Goal: Information Seeking & Learning: Learn about a topic

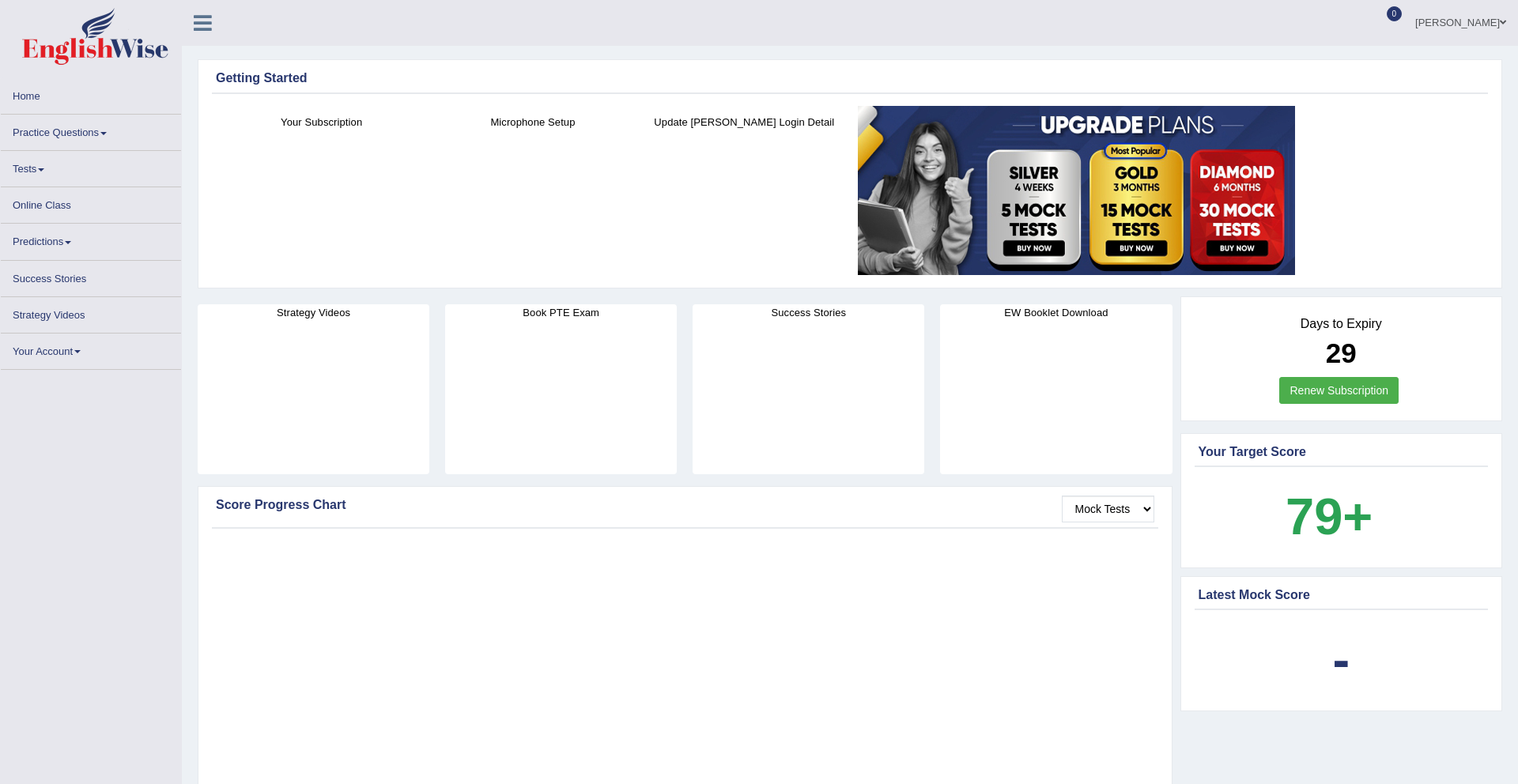
click at [38, 205] on link "Online Class" at bounding box center [91, 202] width 180 height 31
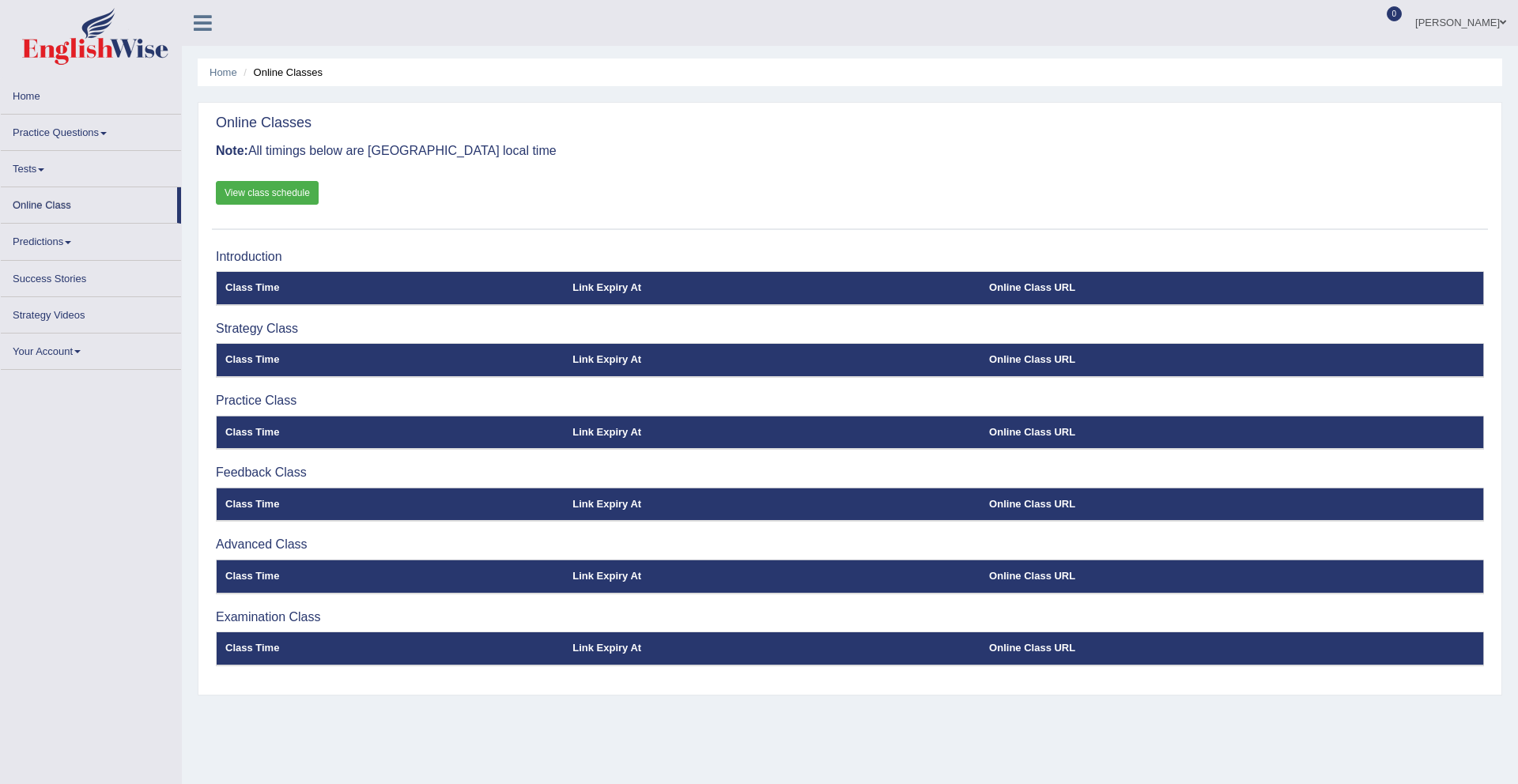
click at [38, 170] on link "Tests" at bounding box center [91, 166] width 180 height 31
click at [107, 132] on span at bounding box center [103, 133] width 6 height 3
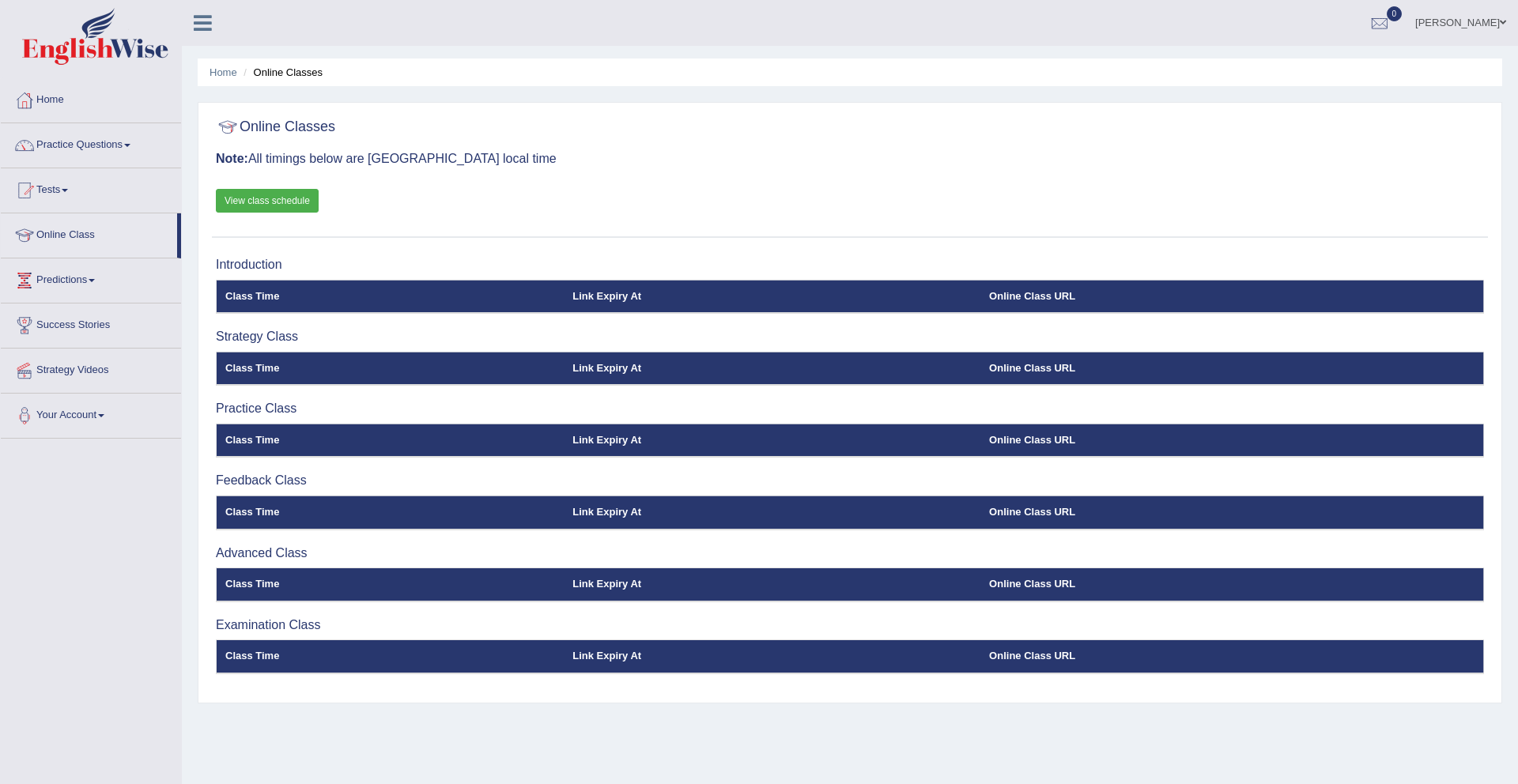
click at [108, 131] on link "Practice Questions" at bounding box center [91, 144] width 180 height 40
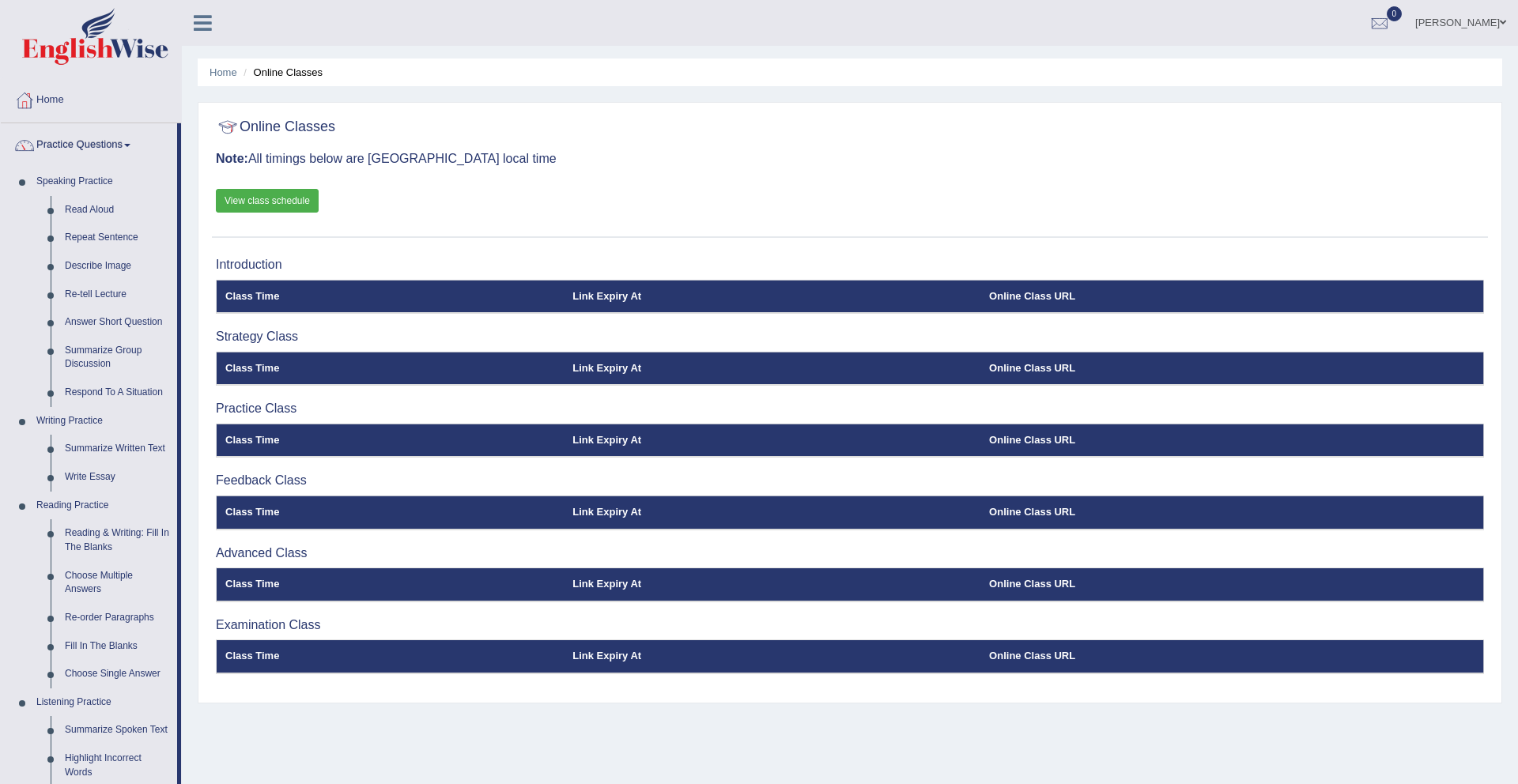
click at [132, 139] on link "Practice Questions" at bounding box center [89, 144] width 176 height 40
